Goal: Task Accomplishment & Management: Complete application form

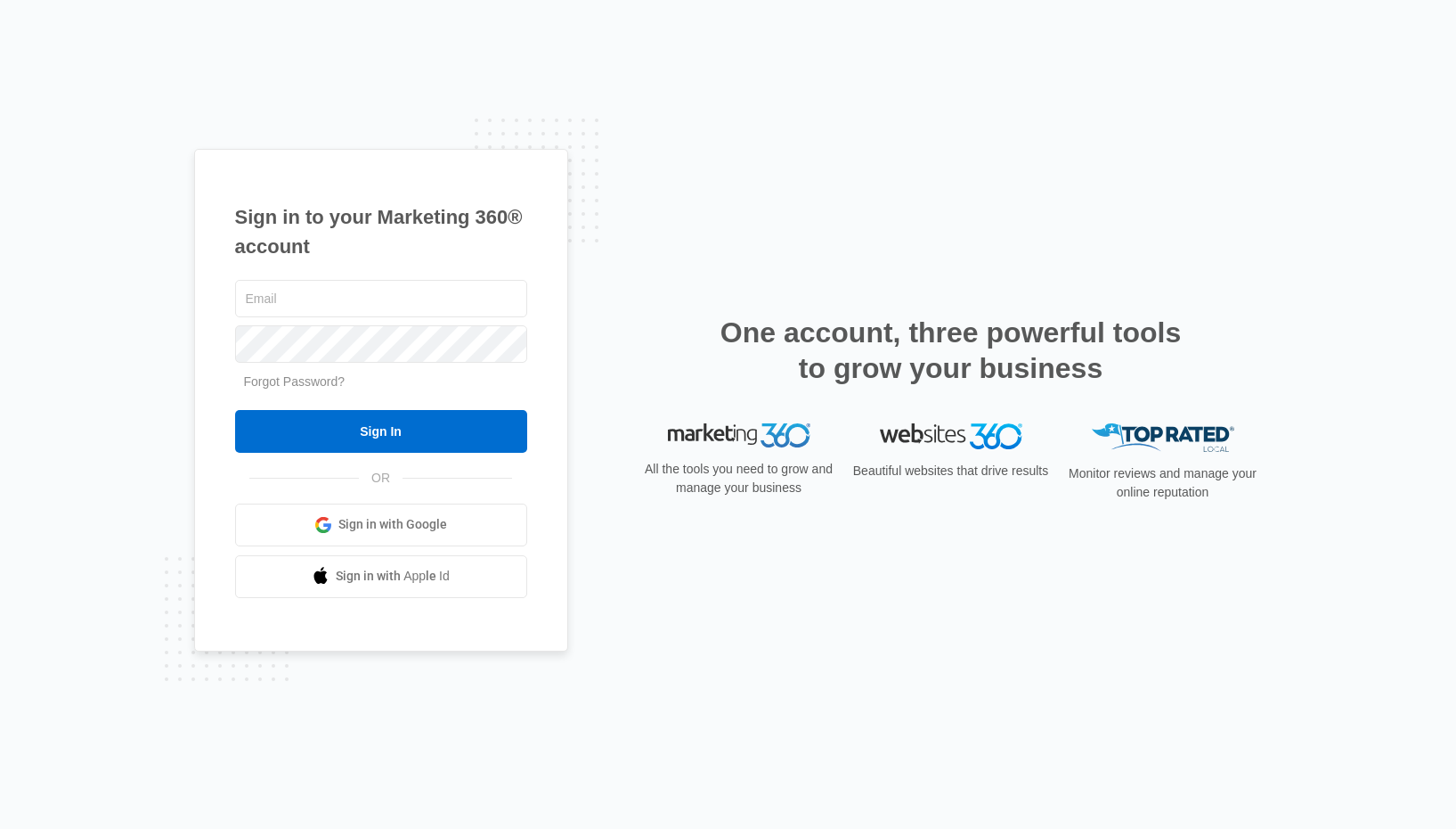
click at [350, 525] on span "Sign in with Google" at bounding box center [392, 524] width 109 height 19
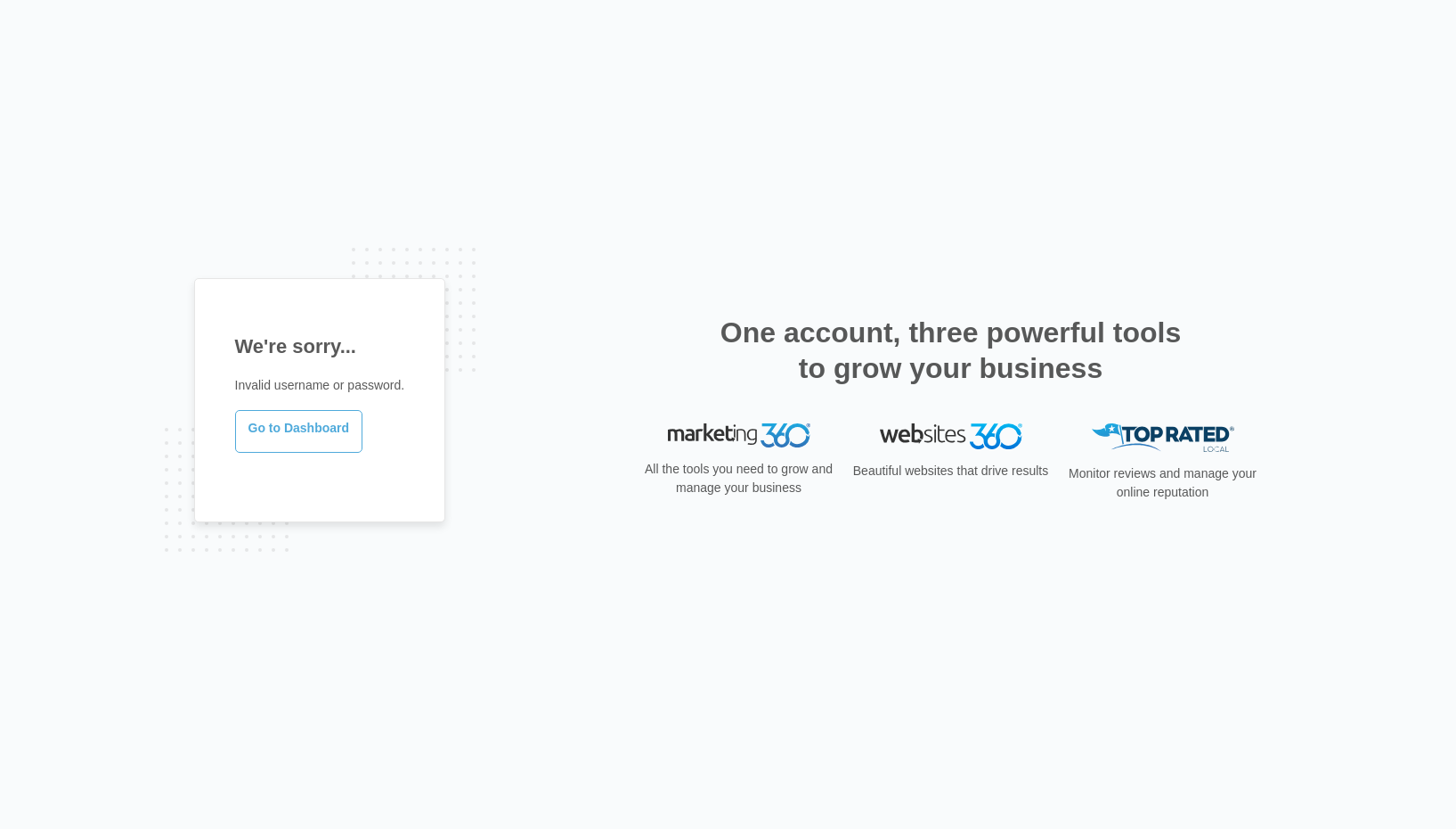
click at [316, 430] on link "Go to Dashboard" at bounding box center [299, 432] width 129 height 43
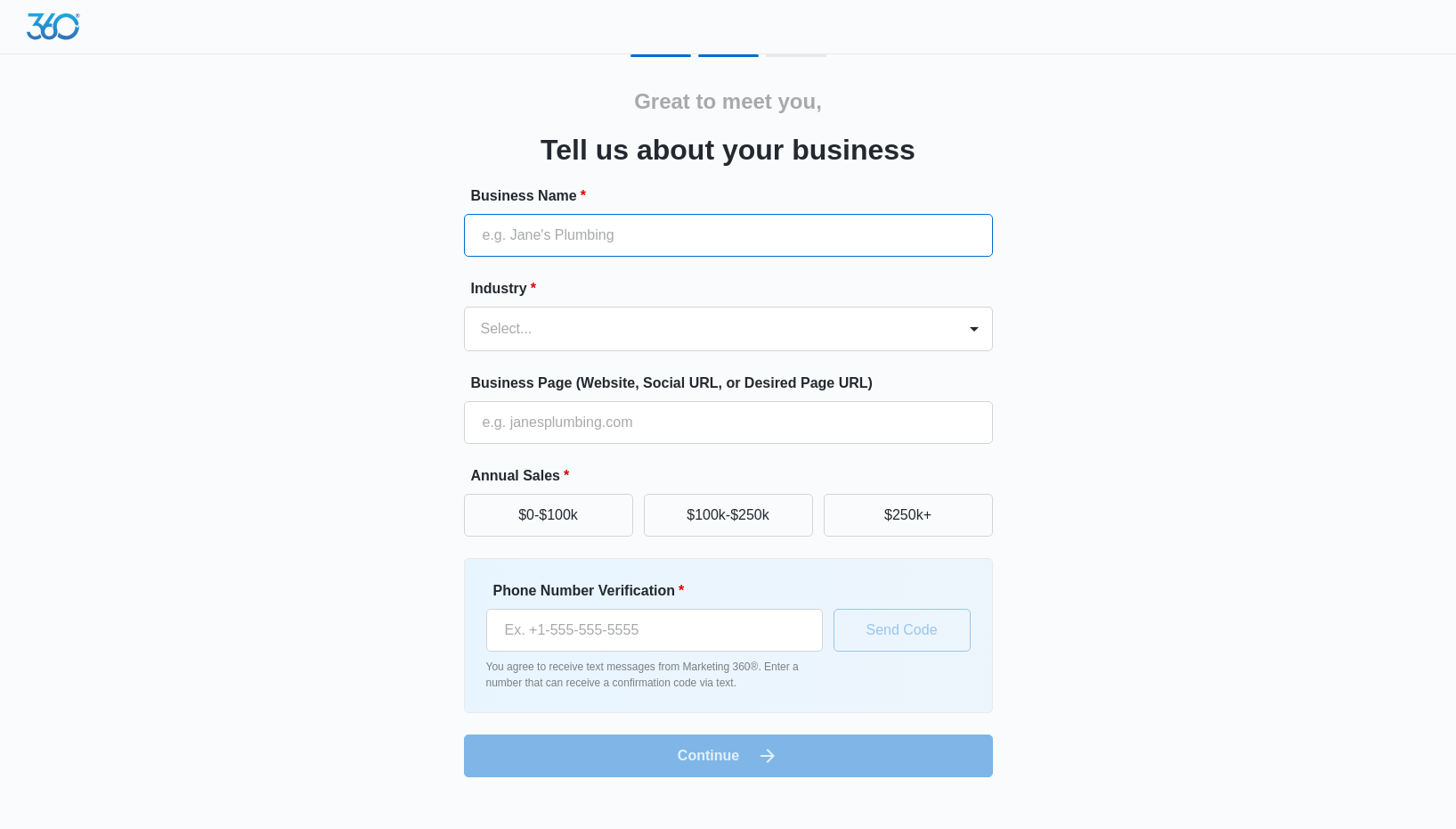
click at [639, 252] on input "Business Name *" at bounding box center [729, 235] width 529 height 43
type input "Hester LLC"
click at [627, 228] on input "Hester LLC" at bounding box center [729, 235] width 529 height 43
click at [556, 352] on form "Business Name * Hester LLC Industry * Select... Business Page (Website, Social …" at bounding box center [729, 481] width 529 height 591
click at [566, 336] on div at bounding box center [707, 328] width 452 height 25
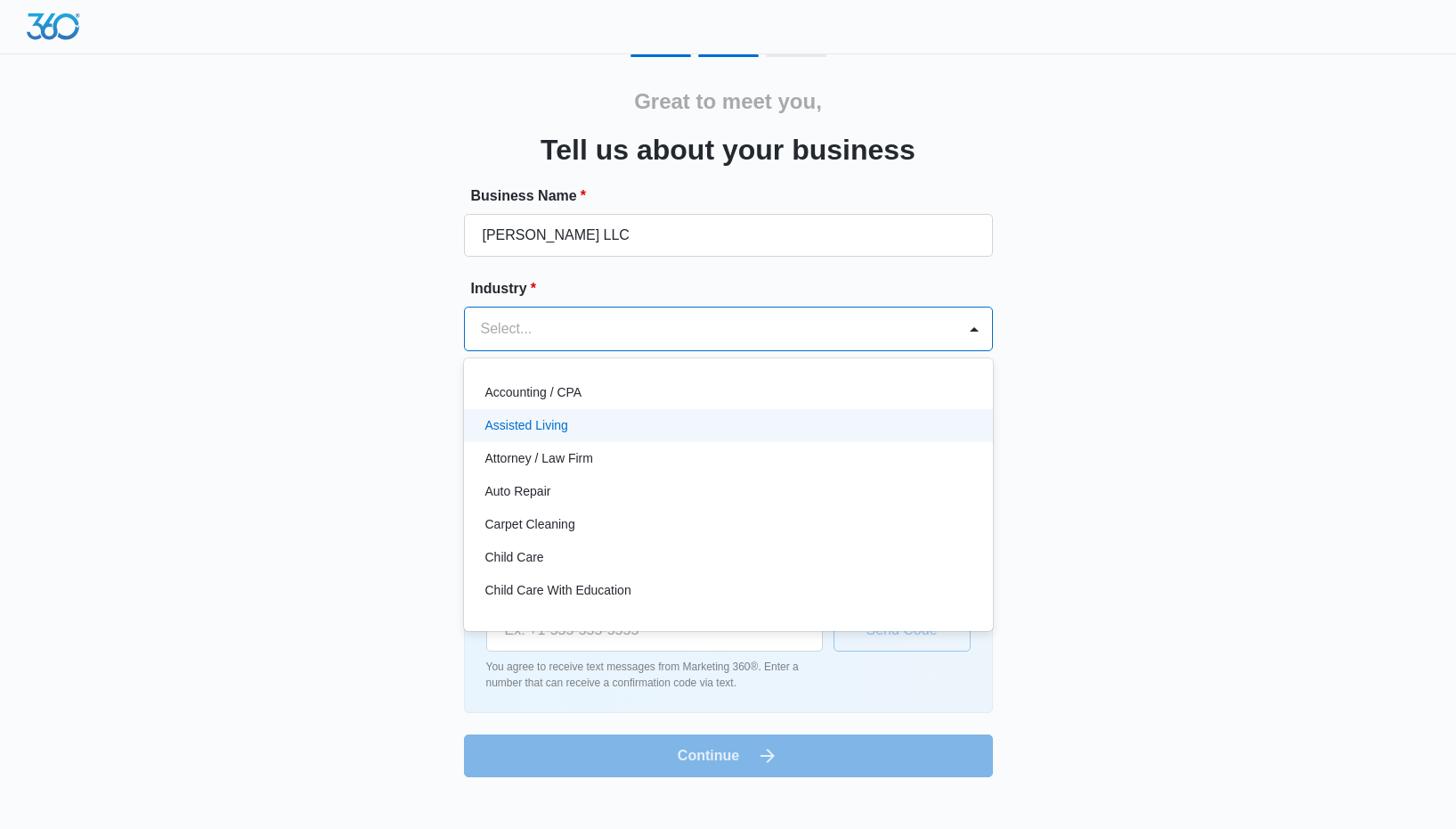
click at [550, 434] on p "Assisted Living" at bounding box center [527, 425] width 83 height 19
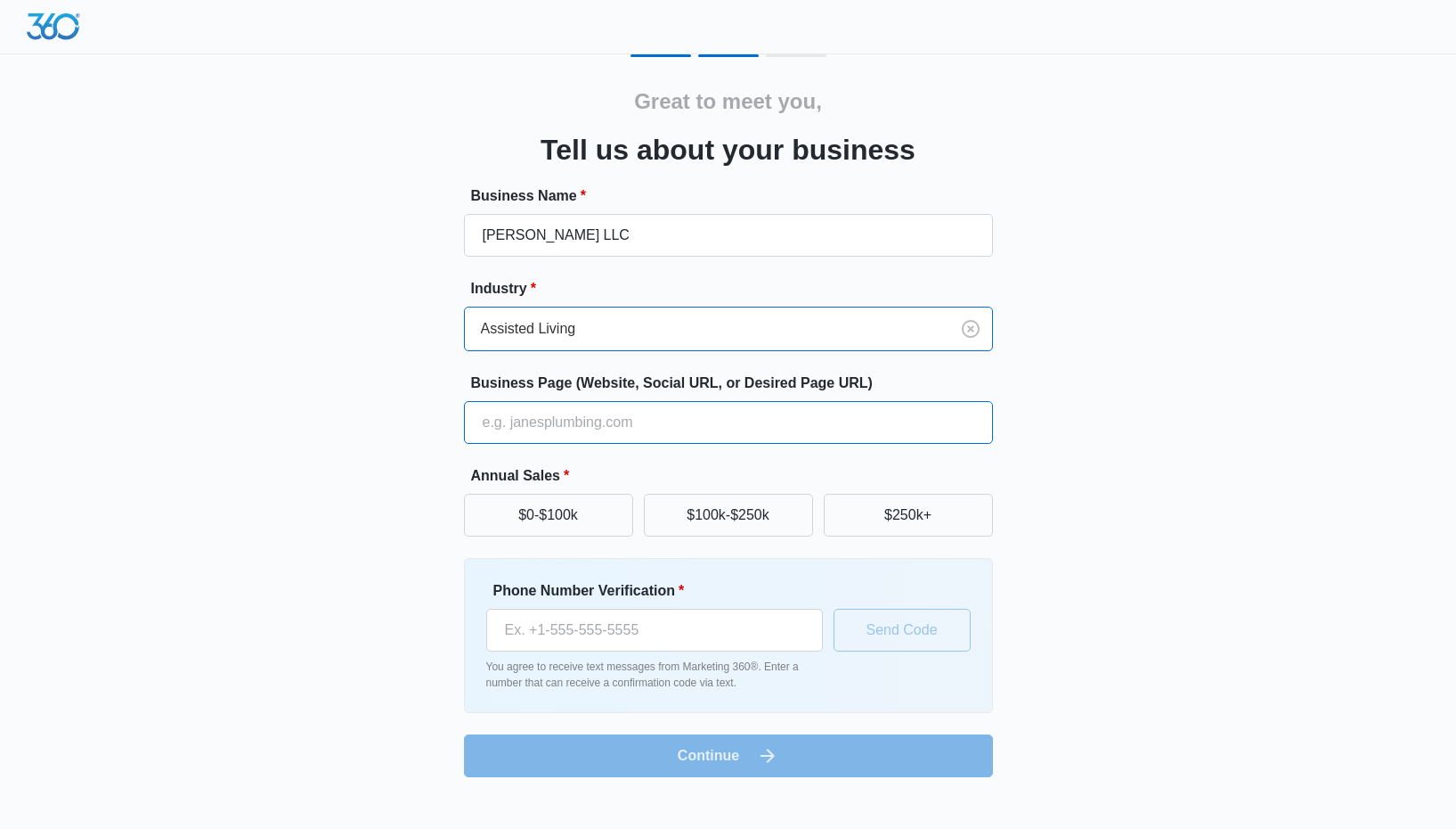
click at [568, 422] on input "Business Page (Website, Social URL, or Desired Page URL)" at bounding box center [729, 422] width 529 height 43
type input "Stoll & Graber CPAs, LLC"
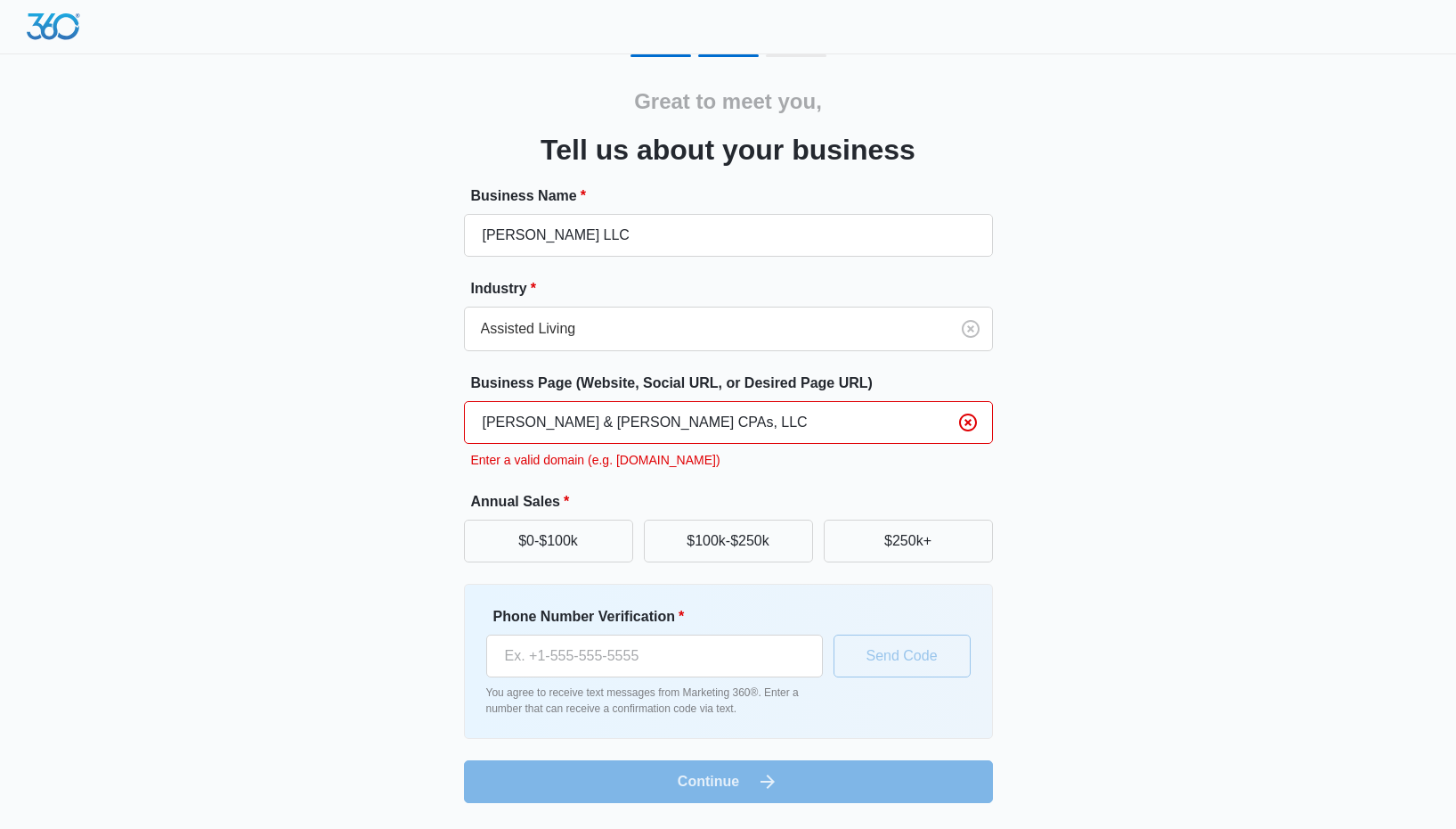
click at [671, 420] on input "Stoll & Graber CPAs, LLC" at bounding box center [729, 422] width 529 height 43
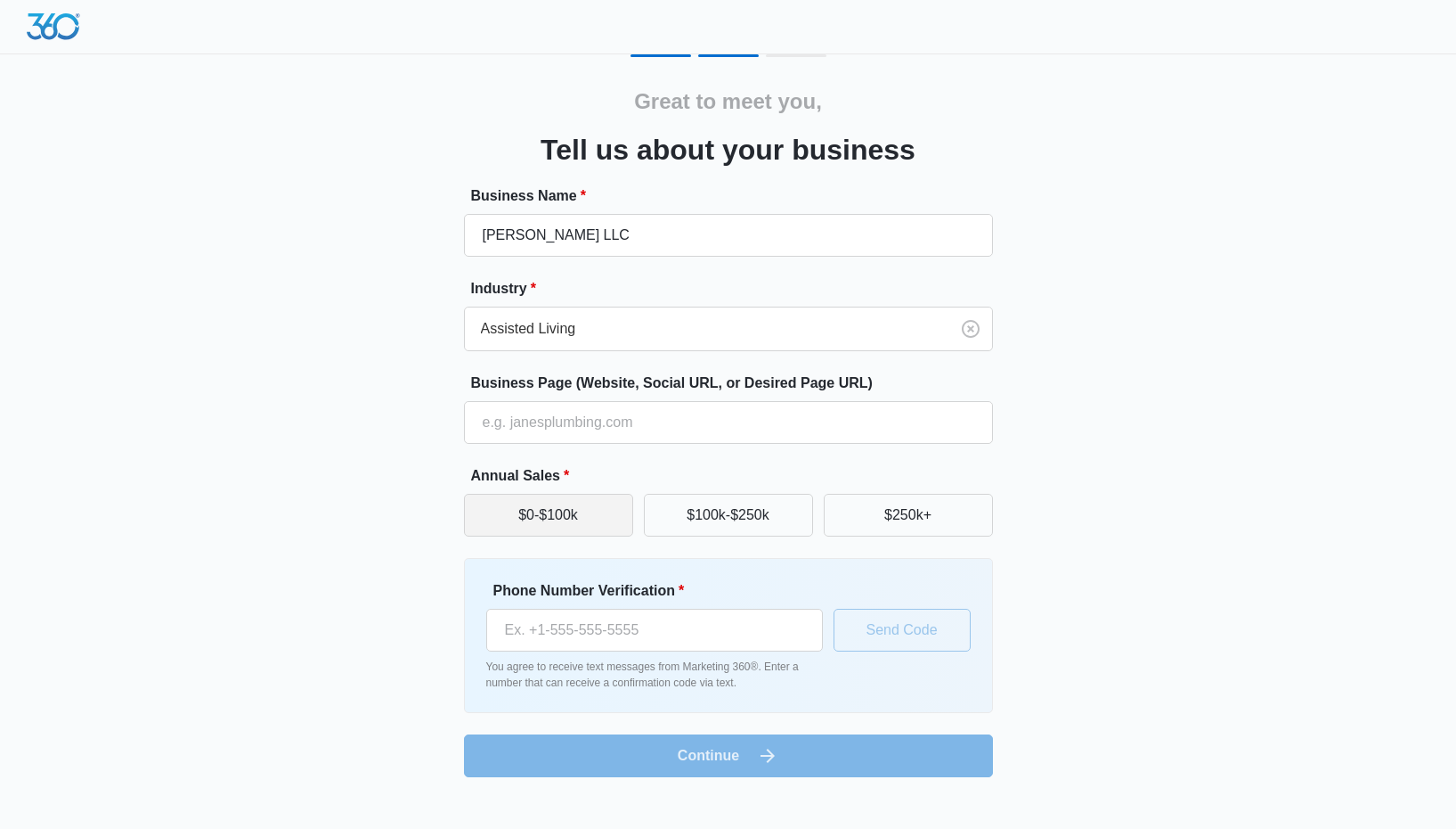
click at [578, 524] on button "$0-$100k" at bounding box center [549, 515] width 170 height 43
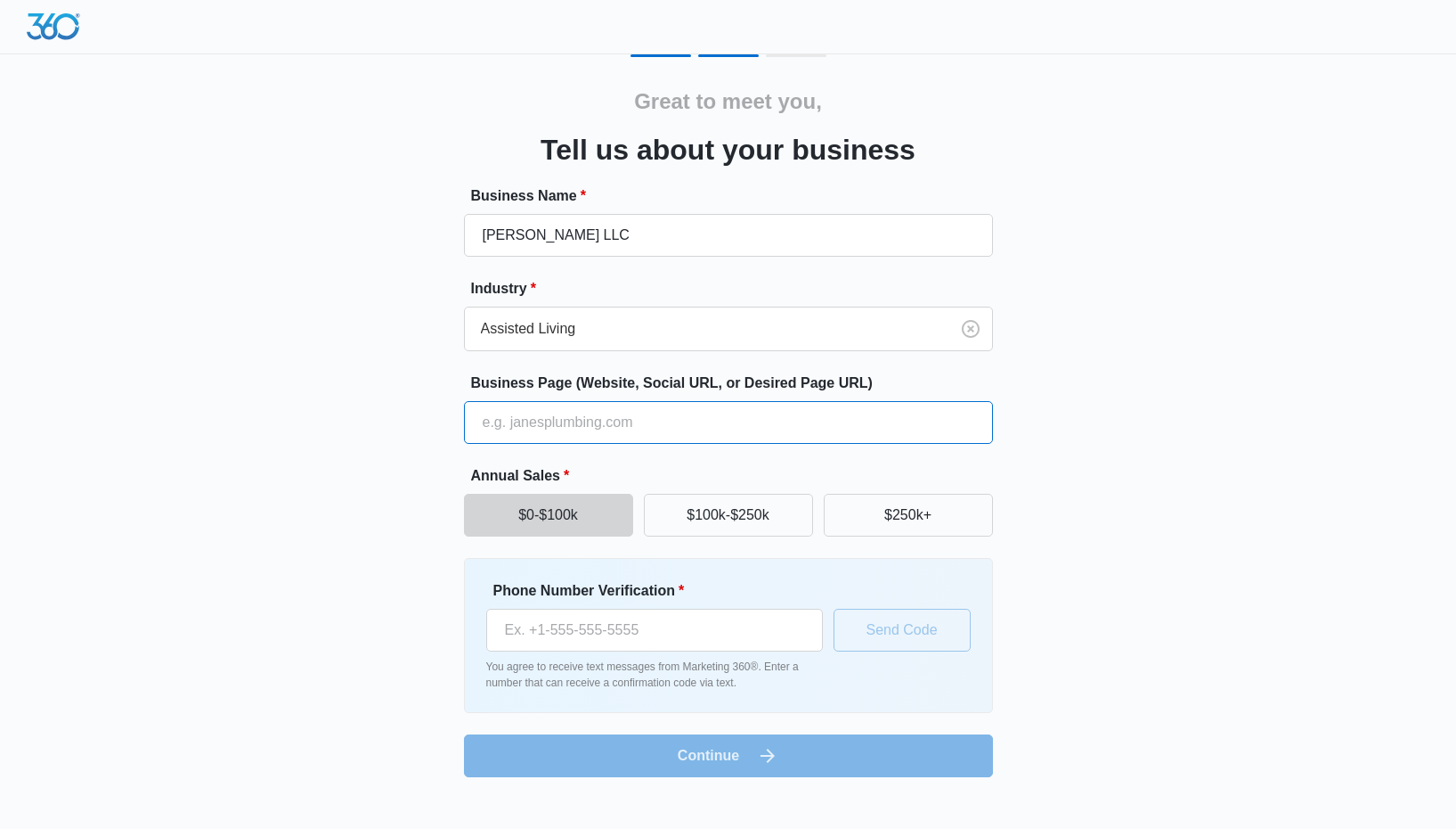
click at [622, 416] on input "Business Page (Website, Social URL, or Desired Page URL)" at bounding box center [729, 422] width 529 height 43
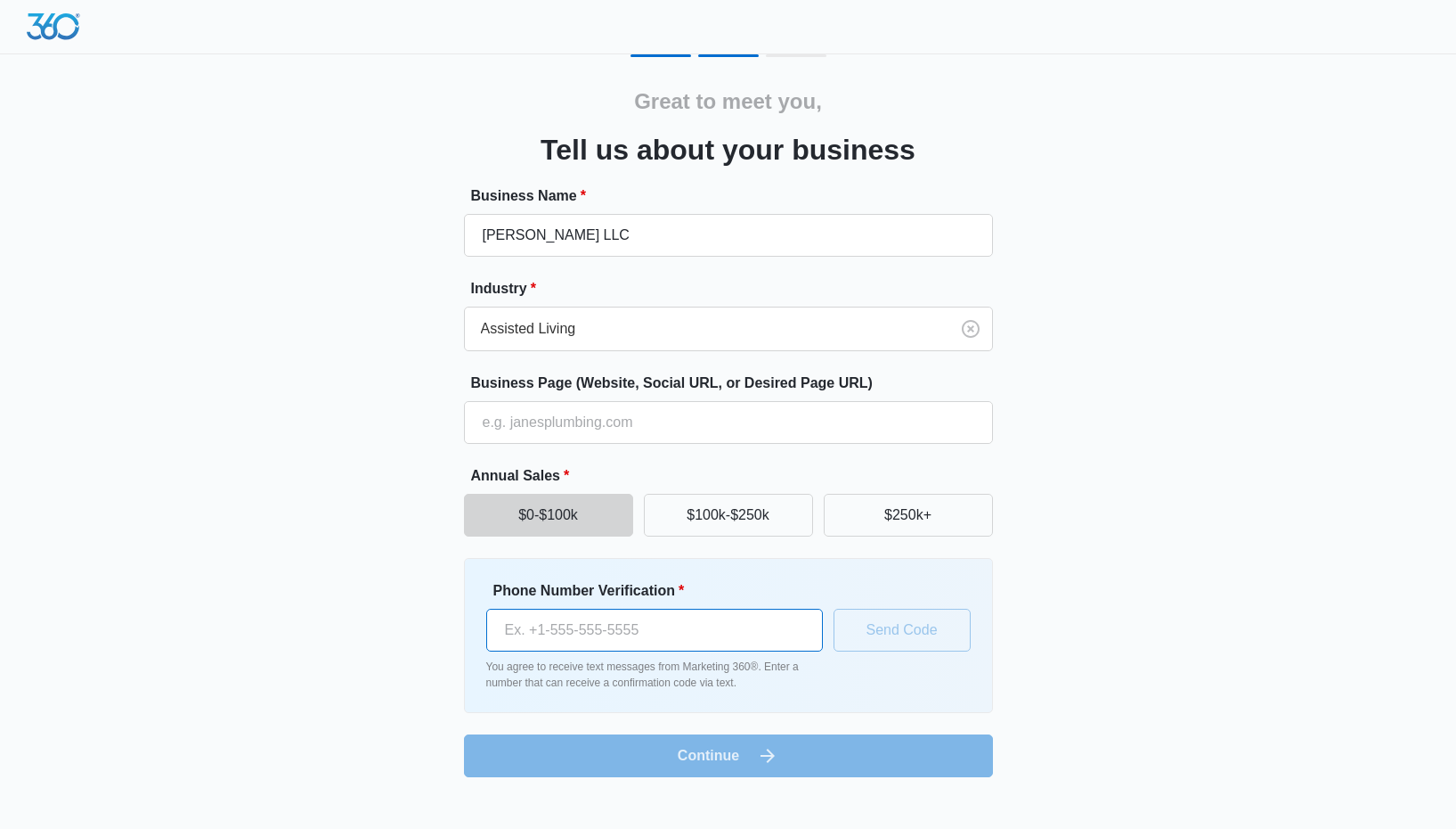
click at [572, 622] on input "Phone Number Verification *" at bounding box center [654, 630] width 337 height 43
type input "(706) 387-3294"
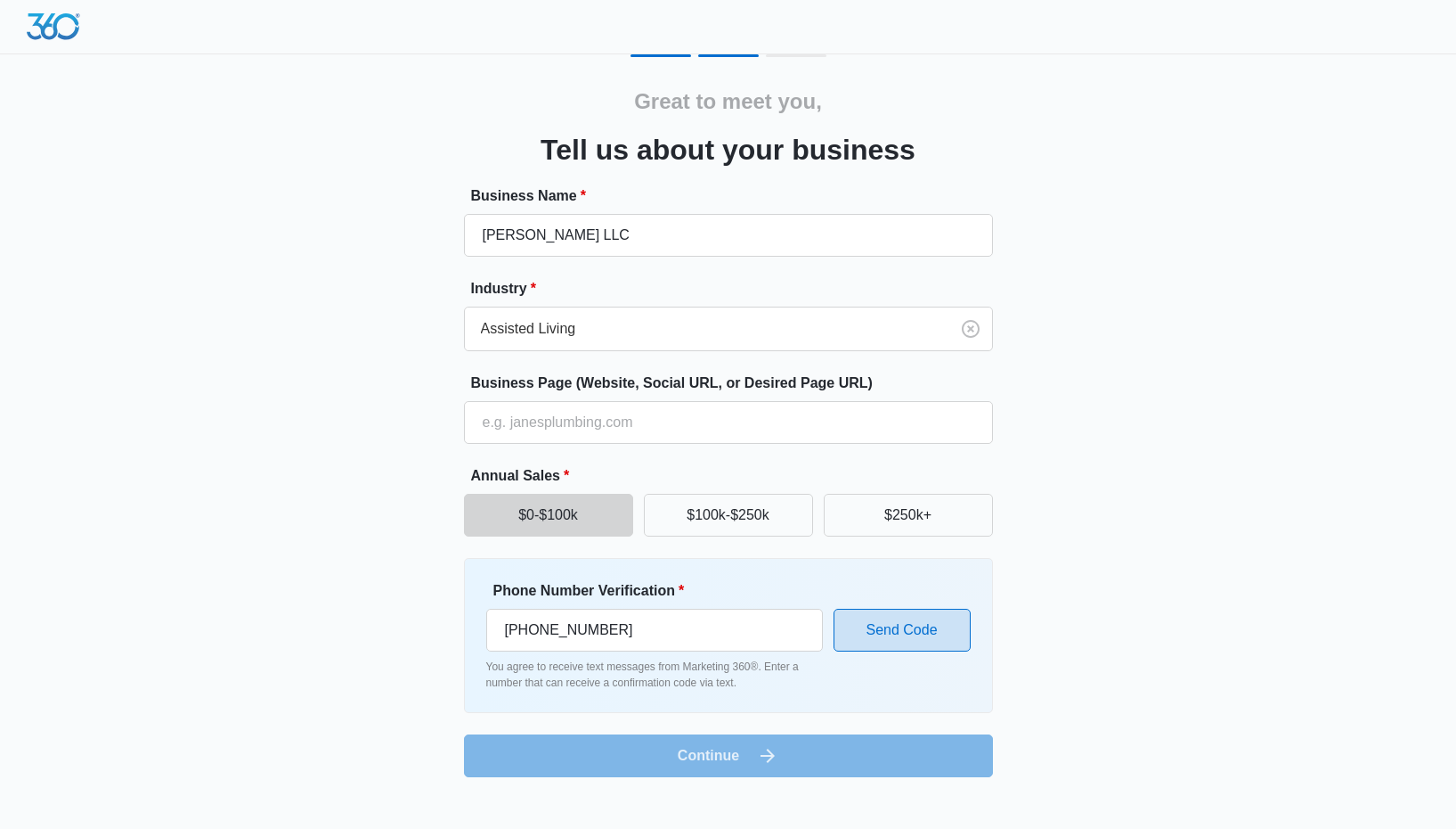
click at [896, 632] on button "Send Code" at bounding box center [901, 630] width 137 height 43
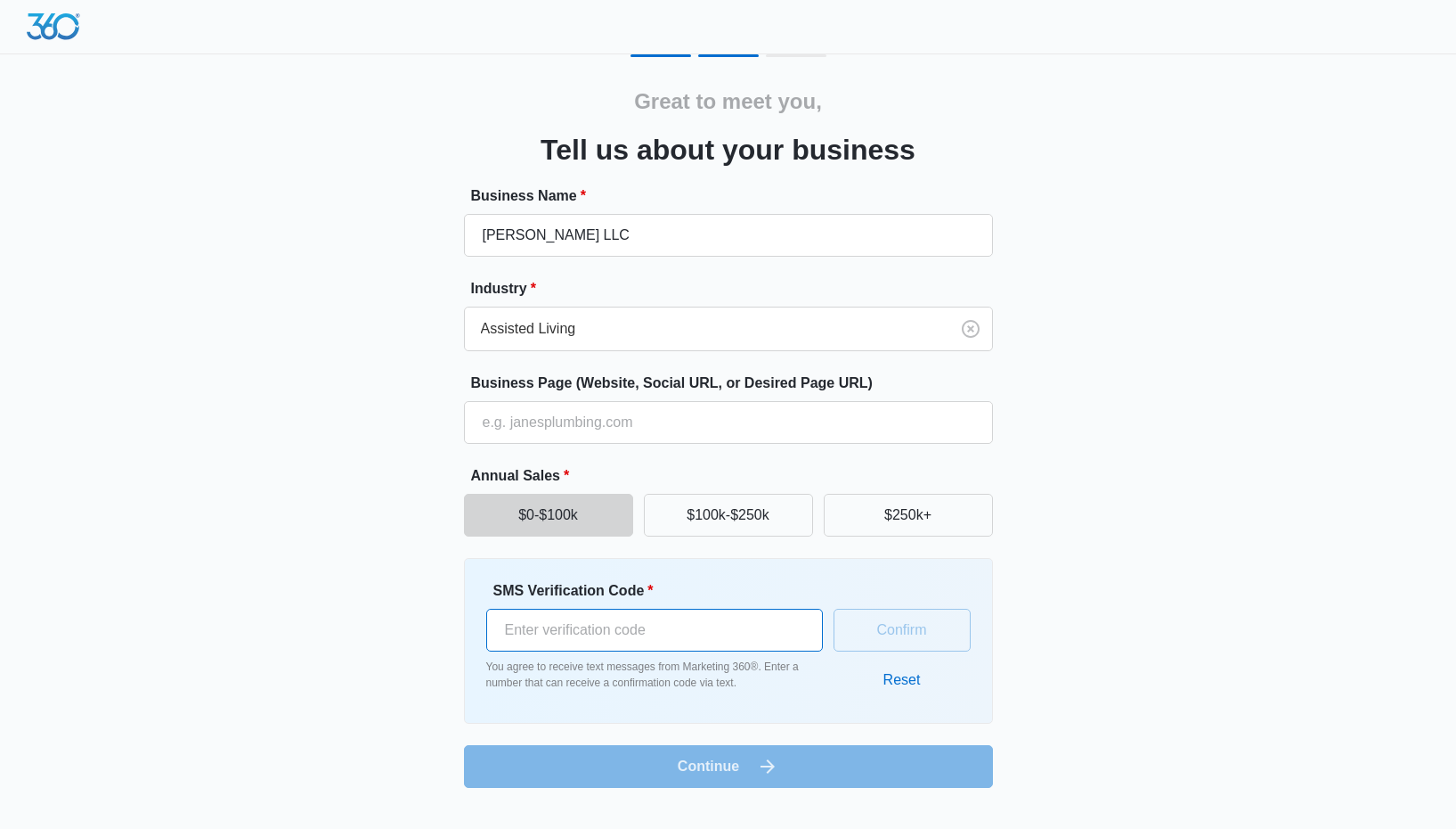
click at [707, 630] on input "SMS Verification Code *" at bounding box center [654, 630] width 337 height 43
click at [900, 684] on button "Reset" at bounding box center [902, 680] width 73 height 43
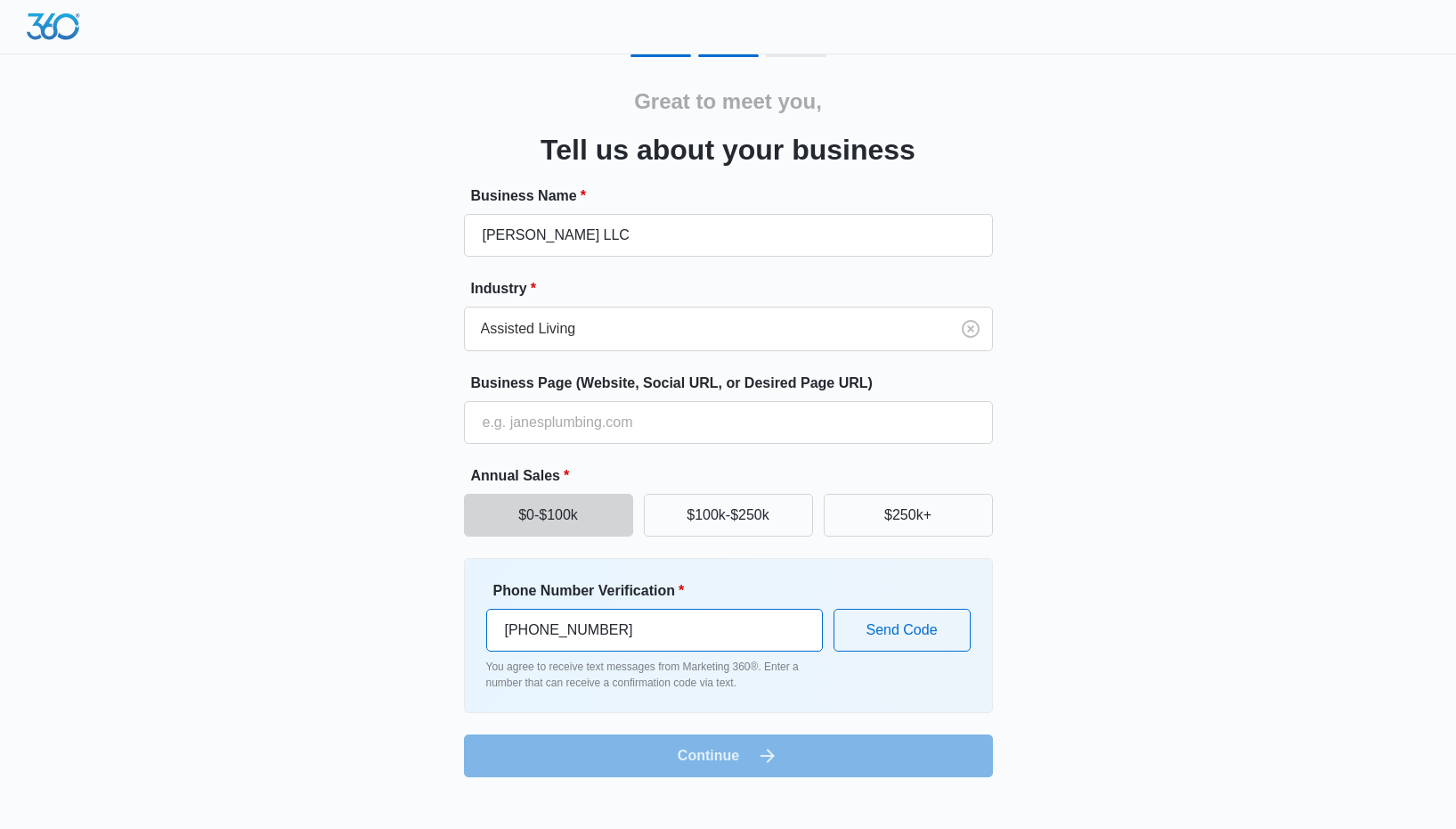
click at [700, 635] on input "+1 706 387 3294" at bounding box center [654, 630] width 337 height 43
click at [546, 630] on input "+1 706 387 3294" at bounding box center [654, 630] width 337 height 43
type input "+1 760 387 3294"
click at [875, 620] on button "Send Code" at bounding box center [901, 630] width 137 height 43
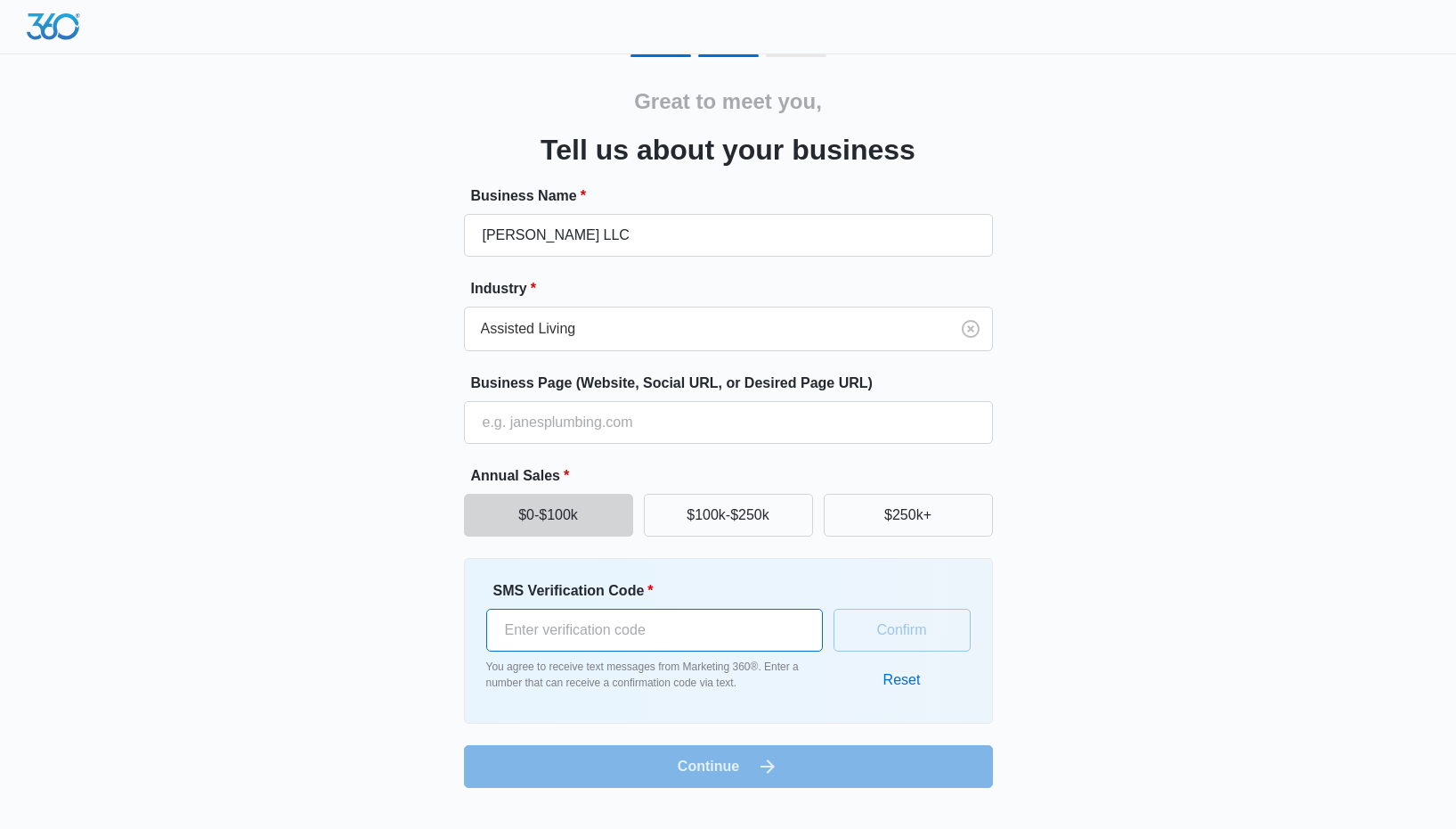
click at [756, 629] on input "SMS Verification Code *" at bounding box center [654, 630] width 337 height 43
type input "252135"
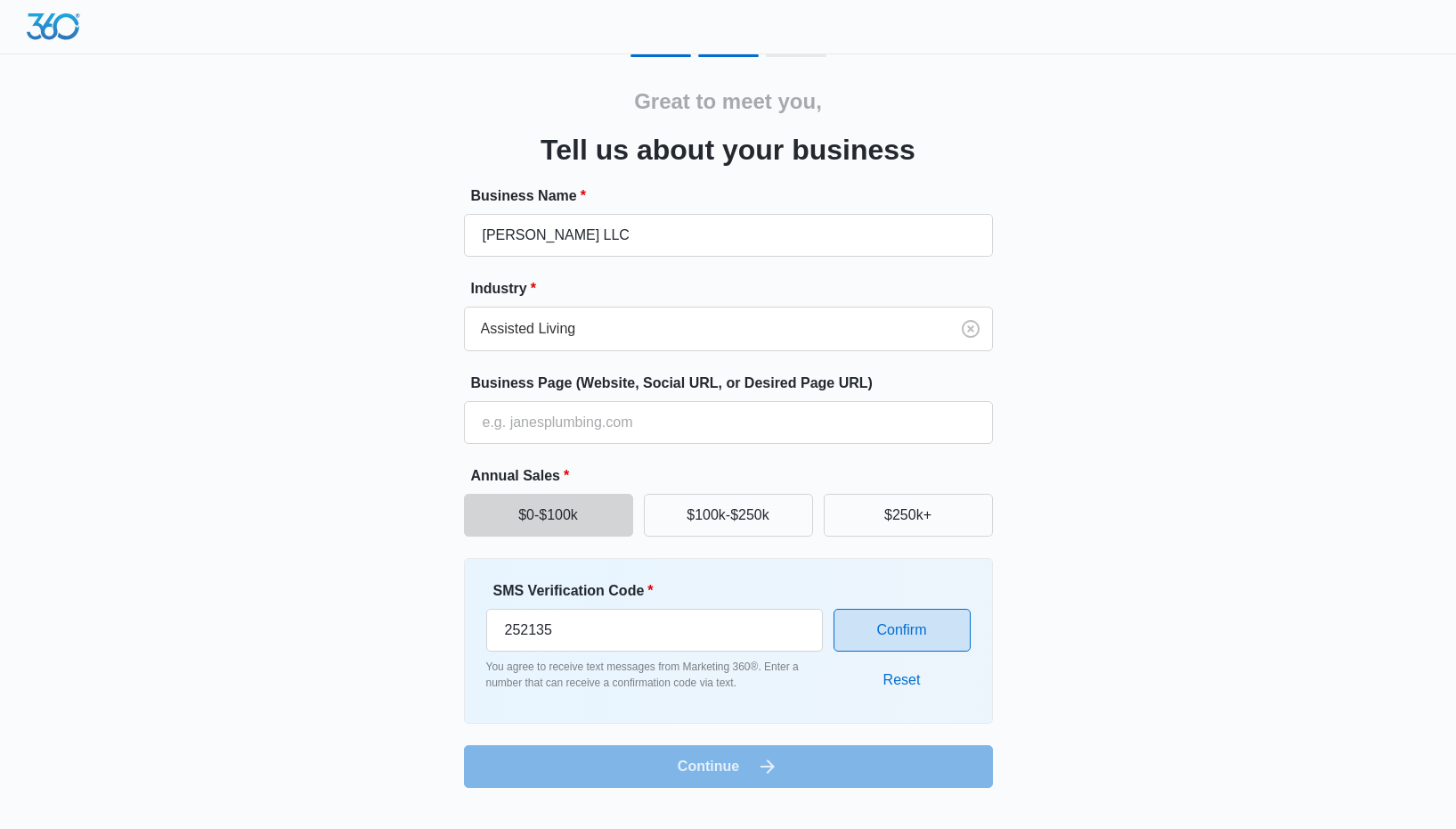
click at [891, 622] on button "Confirm" at bounding box center [901, 630] width 137 height 43
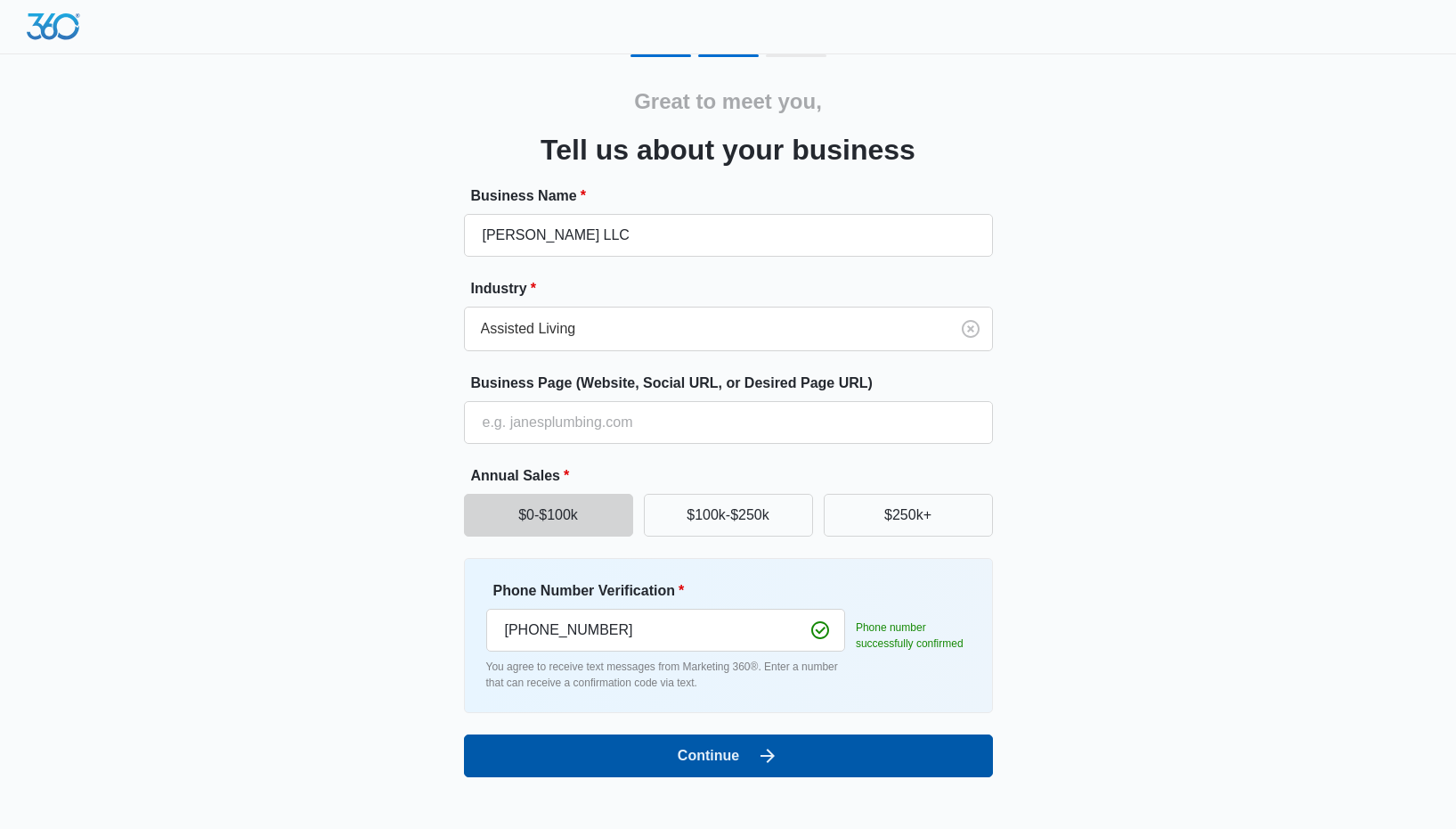
click at [697, 763] on button "Continue" at bounding box center [729, 755] width 529 height 43
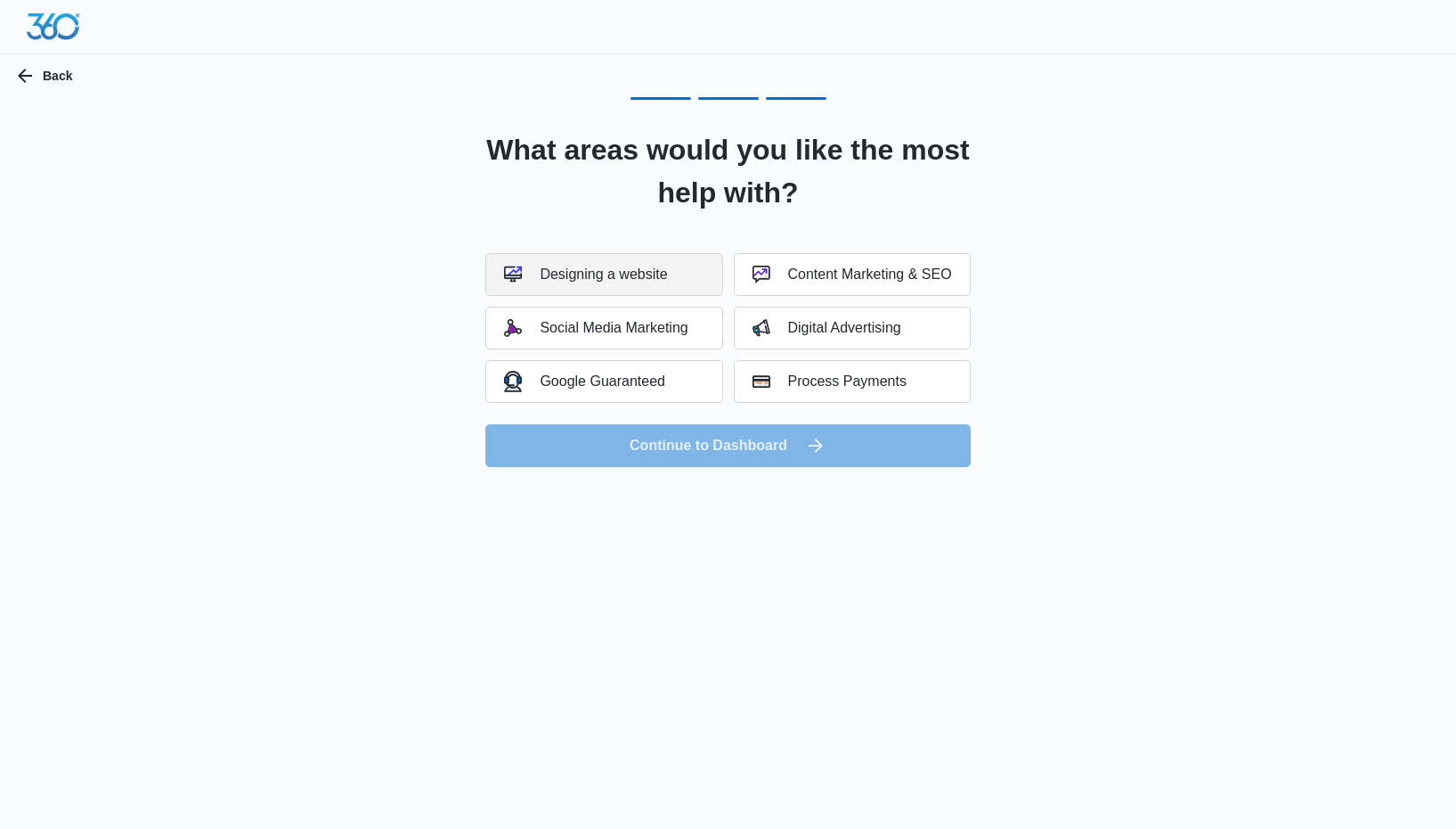
click at [644, 278] on div "Designing a website" at bounding box center [585, 274] width 163 height 18
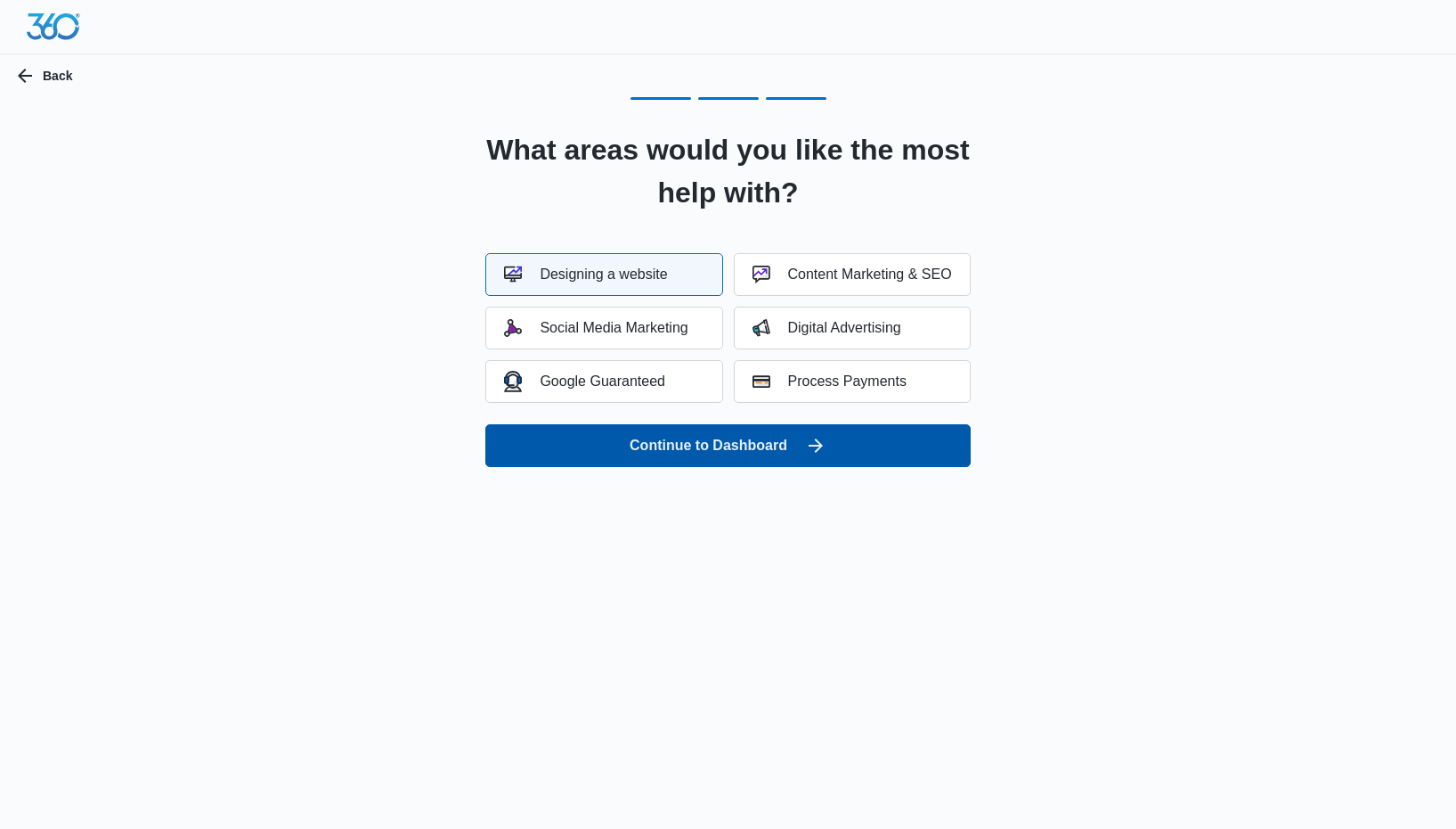
click at [710, 459] on button "Continue to Dashboard" at bounding box center [728, 446] width 485 height 43
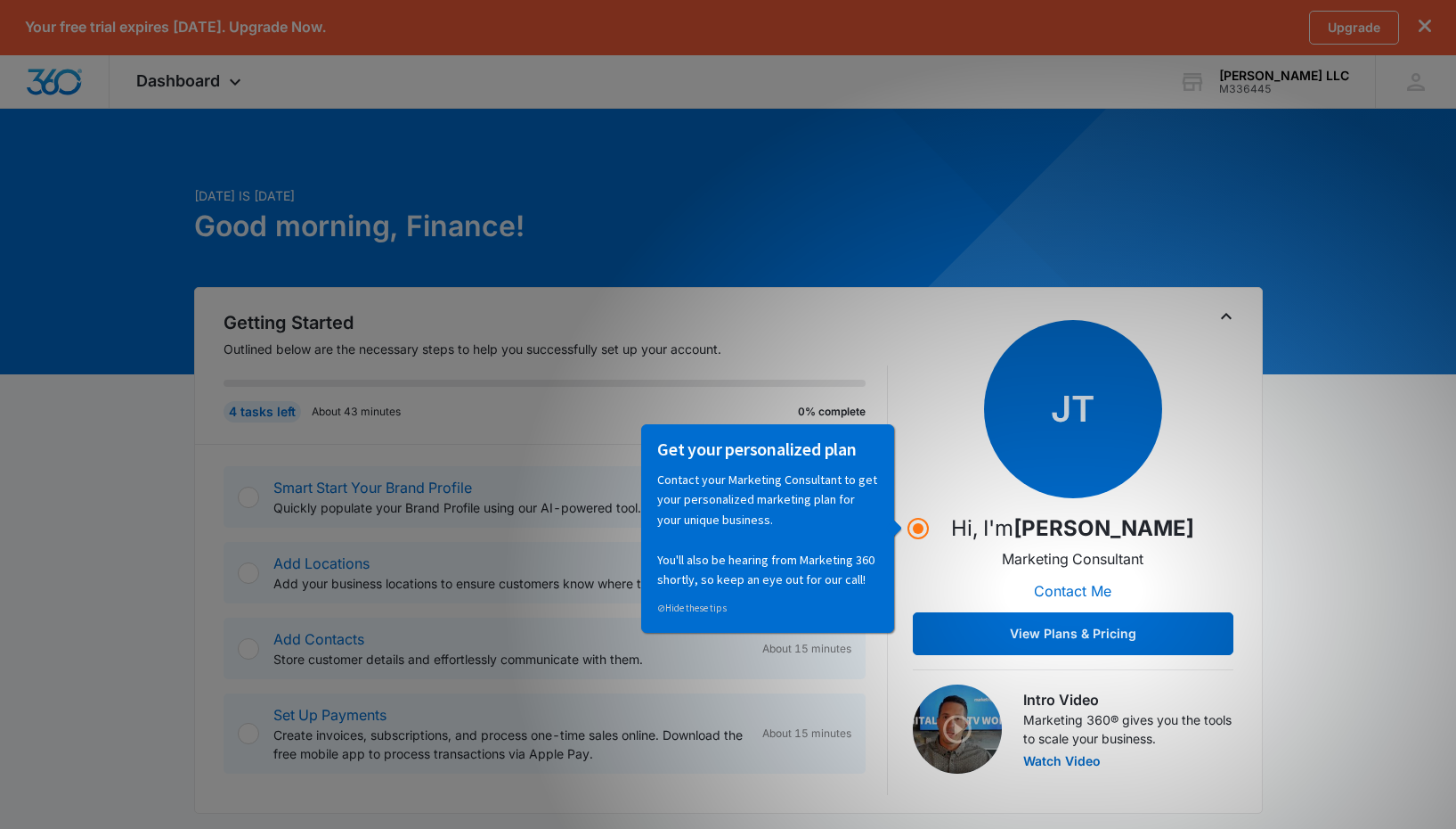
click at [1208, 331] on div "JT Hi, I'm [PERSON_NAME] Marketing Consultant Contact Me View Plans & Pricing" at bounding box center [1073, 487] width 321 height 335
click at [913, 530] on g "Hotspot (open by clicking or pressing space/enter)" at bounding box center [918, 528] width 20 height 20
click at [927, 527] on icon "Hotspot (open by clicking or pressing space/enter)" at bounding box center [918, 528] width 21 height 21
click at [1065, 502] on div "JT Hi, I'm [PERSON_NAME] Marketing Consultant Contact Me View Plans & Pricing" at bounding box center [1073, 487] width 321 height 335
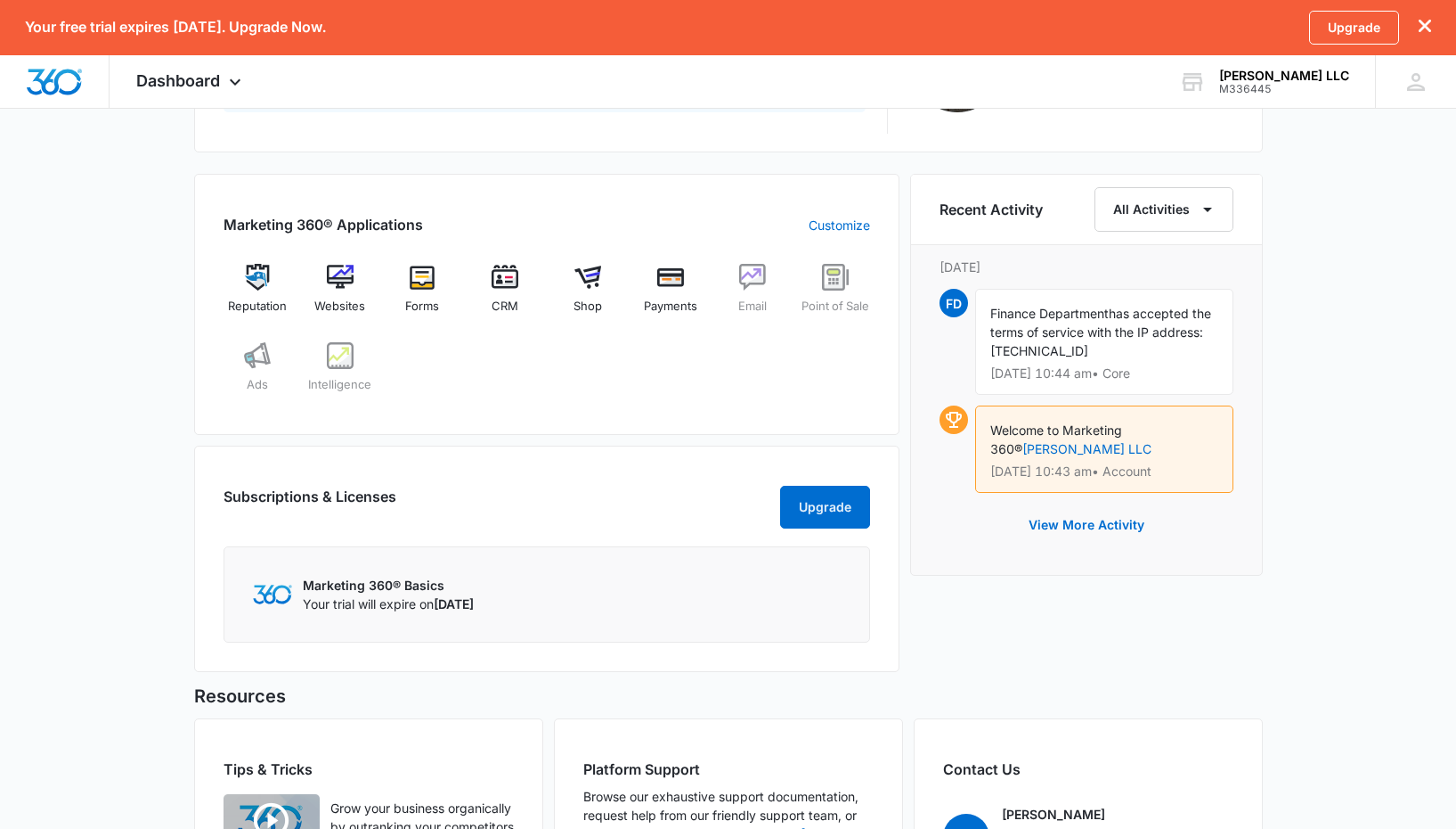
scroll to position [659, 0]
click at [337, 303] on span "Websites" at bounding box center [339, 308] width 50 height 18
